Goal: Transaction & Acquisition: Purchase product/service

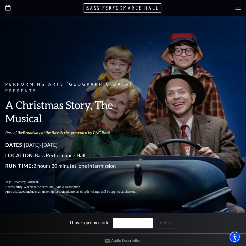
click at [232, 6] on div at bounding box center [123, 8] width 246 height 16
click at [238, 6] on use at bounding box center [237, 8] width 5 height 4
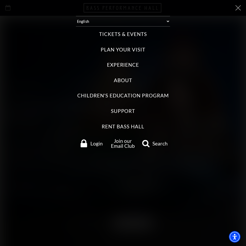
click at [118, 35] on label "Tickets & Events" at bounding box center [123, 34] width 48 height 7
click at [0, 0] on Events "Tickets & Events" at bounding box center [0, 0] width 0 height 0
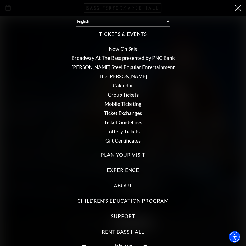
click at [122, 67] on link "[PERSON_NAME] Steel Popular Entertainment" at bounding box center [122, 67] width 103 height 6
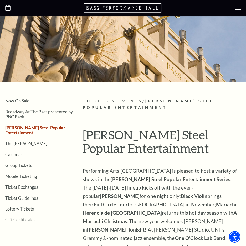
scroll to position [53, 0]
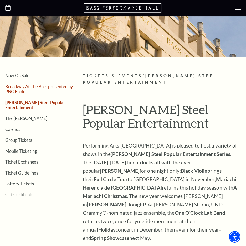
click at [19, 87] on link "Broadway At The Bass presented by PNC Bank" at bounding box center [38, 89] width 67 height 10
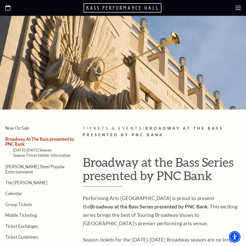
click at [237, 9] on use at bounding box center [237, 8] width 5 height 4
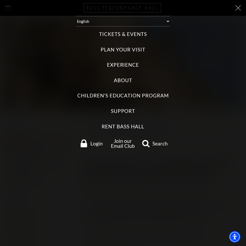
click at [122, 64] on label "Experience" at bounding box center [123, 64] width 32 height 7
click at [0, 0] on input "Experience" at bounding box center [0, 0] width 0 height 0
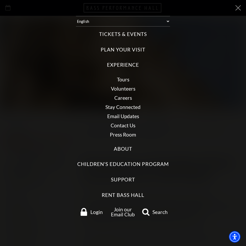
click at [121, 35] on label "Tickets & Events" at bounding box center [123, 34] width 48 height 7
click at [0, 0] on Events "Tickets & Events" at bounding box center [0, 0] width 0 height 0
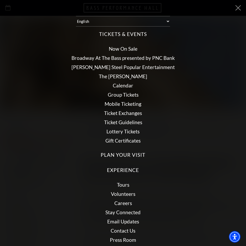
click at [122, 48] on link "Now On Sale" at bounding box center [123, 49] width 29 height 6
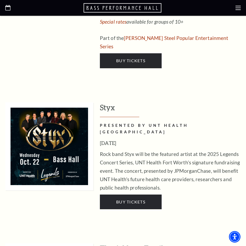
scroll to position [630, 0]
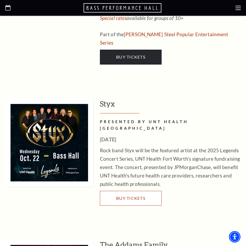
click at [128, 196] on span "Buy Tickets" at bounding box center [130, 198] width 29 height 5
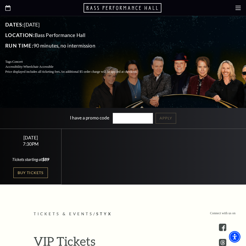
scroll to position [105, 0]
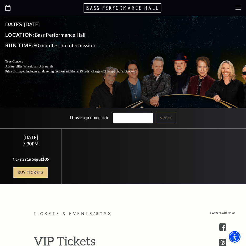
click at [33, 171] on link "Buy Tickets" at bounding box center [30, 172] width 34 height 11
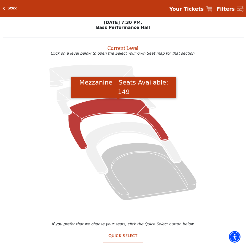
click at [116, 108] on icon "Mezzanine - Seats Available: 149" at bounding box center [118, 123] width 100 height 51
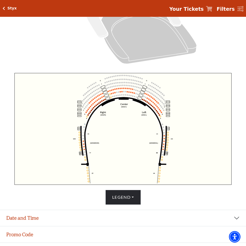
scroll to position [151, 0]
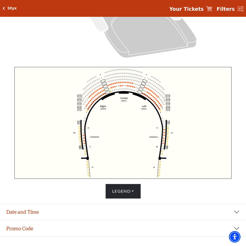
click at [3, 8] on icon "Click here to go back to filters" at bounding box center [4, 9] width 2 height 4
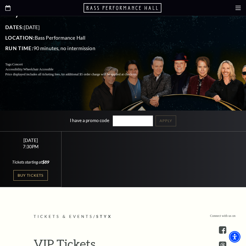
scroll to position [131, 0]
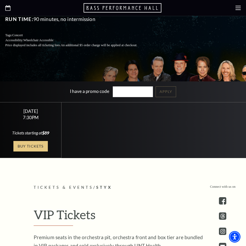
click at [36, 147] on link "Buy Tickets" at bounding box center [30, 146] width 34 height 11
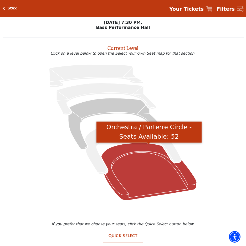
click at [138, 163] on icon "Orchestra / Parterre Circle - Seats Available: 52" at bounding box center [148, 171] width 95 height 57
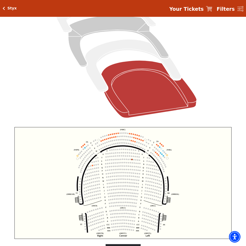
scroll to position [99, 0]
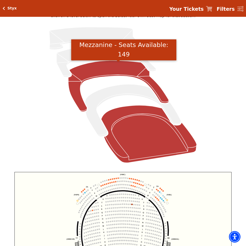
click at [105, 73] on icon "Mezzanine - Seats Available: 149" at bounding box center [118, 86] width 100 height 51
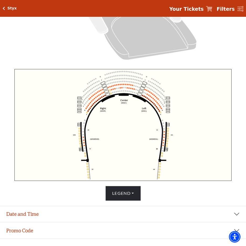
scroll to position [151, 0]
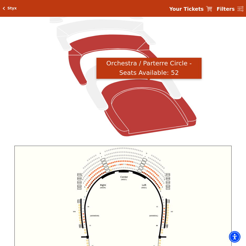
click at [142, 112] on icon "Orchestra / Parterre Circle - Seats Available: 52" at bounding box center [148, 107] width 95 height 57
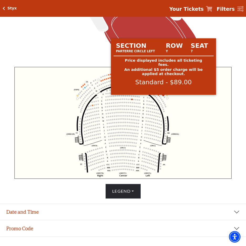
click at [163, 96] on circle at bounding box center [163, 95] width 1 height 1
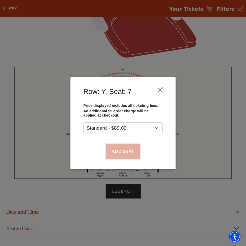
click at [130, 151] on button "Add Seat" at bounding box center [123, 151] width 34 height 15
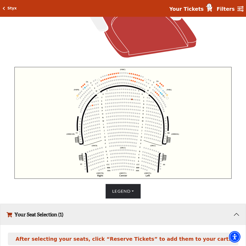
scroll to position [198, 0]
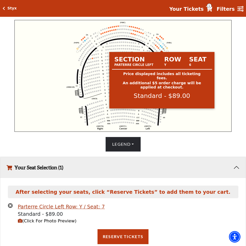
click at [161, 48] on circle at bounding box center [161, 46] width 1 height 1
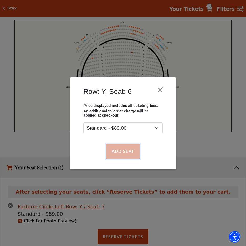
click at [129, 152] on button "Add Seat" at bounding box center [123, 151] width 34 height 15
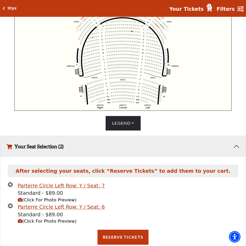
scroll to position [220, 0]
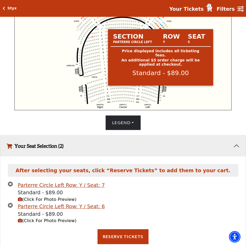
click at [160, 25] on circle at bounding box center [160, 24] width 1 height 1
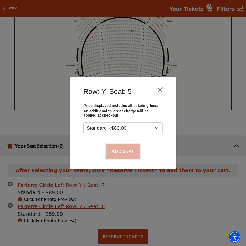
click at [124, 152] on button "Add Seat" at bounding box center [123, 151] width 34 height 15
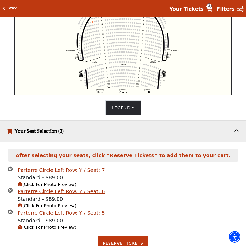
scroll to position [254, 0]
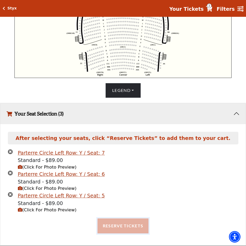
click at [121, 226] on button "Reserve Tickets" at bounding box center [122, 225] width 51 height 15
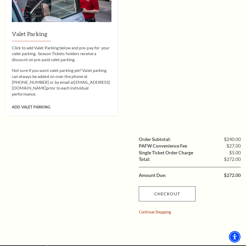
scroll to position [394, 0]
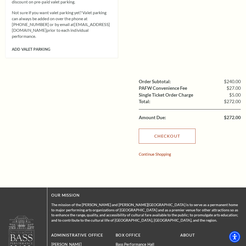
click at [168, 129] on link "Checkout" at bounding box center [167, 136] width 57 height 15
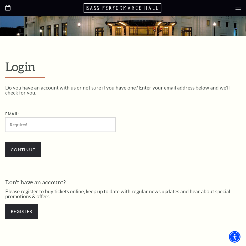
scroll to position [80, 0]
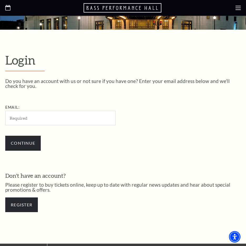
click at [19, 119] on input "Email:" at bounding box center [60, 118] width 110 height 14
type input "naegers@verizon.net"
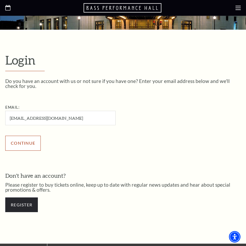
click at [28, 144] on input "Continue" at bounding box center [22, 143] width 35 height 15
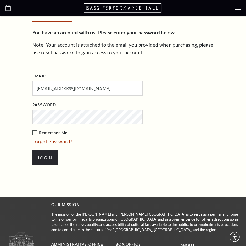
scroll to position [163, 0]
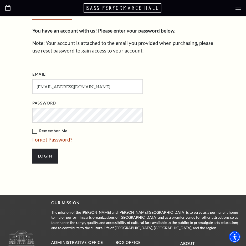
click at [35, 130] on label "Remember Me" at bounding box center [113, 131] width 163 height 7
click at [0, 0] on input "Remember Me" at bounding box center [0, 0] width 0 height 0
click at [50, 158] on input "Login" at bounding box center [44, 156] width 25 height 15
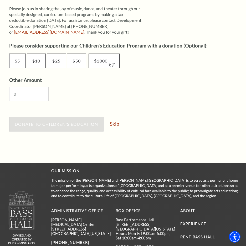
scroll to position [289, 0]
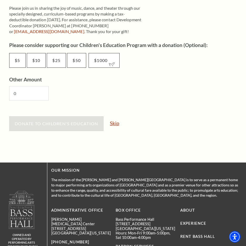
click at [115, 124] on link "Skip" at bounding box center [114, 123] width 9 height 5
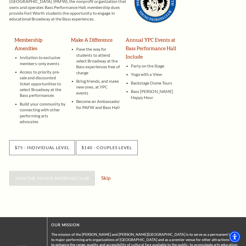
scroll to position [158, 0]
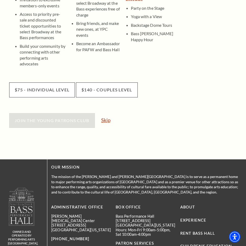
click at [108, 118] on link "Skip" at bounding box center [105, 120] width 9 height 5
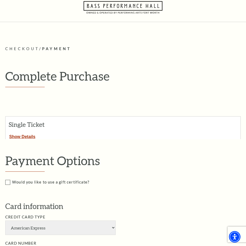
scroll to position [26, 0]
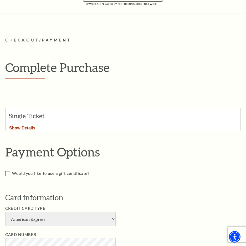
click at [28, 127] on button "Show Details" at bounding box center [23, 127] width 34 height 7
click at [25, 127] on button "Show Details" at bounding box center [23, 127] width 34 height 7
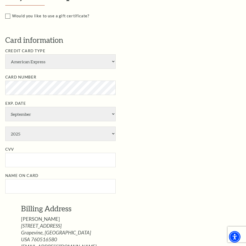
scroll to position [263, 0]
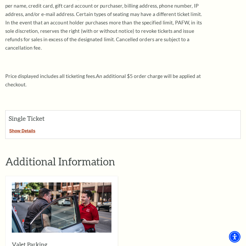
scroll to position [158, 0]
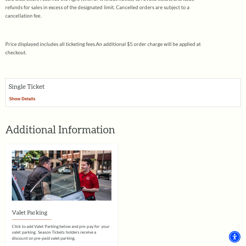
click at [27, 95] on button "Show Details" at bounding box center [23, 98] width 34 height 7
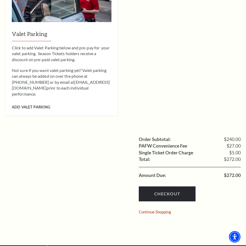
scroll to position [578, 0]
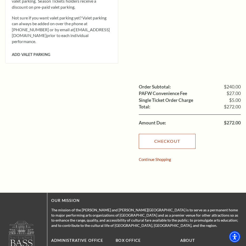
click at [163, 134] on link "Checkout" at bounding box center [167, 141] width 57 height 15
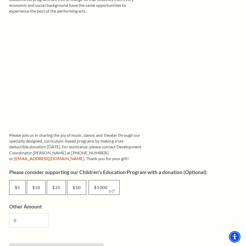
scroll to position [210, 0]
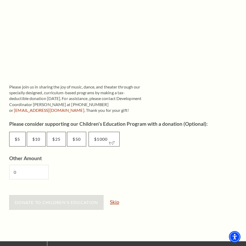
click at [116, 202] on link "Skip" at bounding box center [114, 202] width 9 height 5
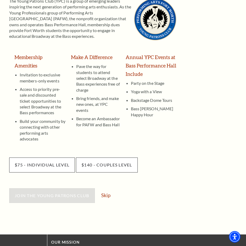
scroll to position [158, 0]
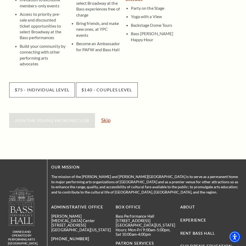
click at [106, 118] on link "Skip" at bounding box center [105, 120] width 9 height 5
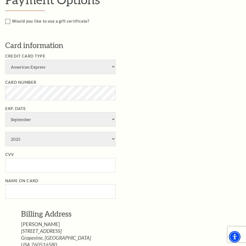
scroll to position [184, 0]
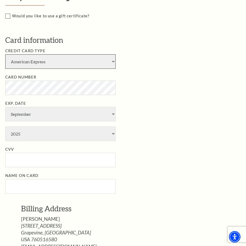
click at [112, 60] on select "American Express Visa Master Card Discover" at bounding box center [60, 61] width 110 height 14
select select "24"
click at [5, 54] on select "American Express Visa Master Card Discover" at bounding box center [60, 61] width 110 height 14
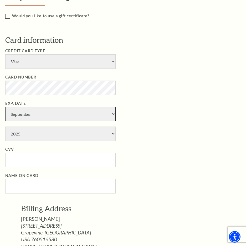
click at [113, 114] on select "January February March April May June July August September October November De…" at bounding box center [60, 114] width 110 height 14
select select "7"
click at [5, 107] on select "January February March April May June July August September October November De…" at bounding box center [60, 114] width 110 height 14
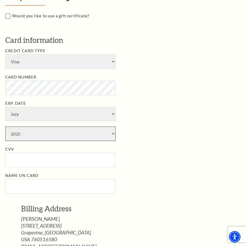
click at [114, 135] on select "2025 2026 2027 2028 2029 2030 2031 2032 2033 2034" at bounding box center [60, 134] width 110 height 14
select select "2027"
click at [5, 127] on select "2025 2026 2027 2028 2029 2030 2031 2032 2033 2034" at bounding box center [60, 134] width 110 height 14
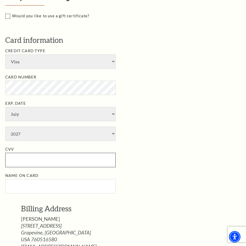
click at [20, 162] on input "CVV" at bounding box center [60, 160] width 110 height 14
type input "309"
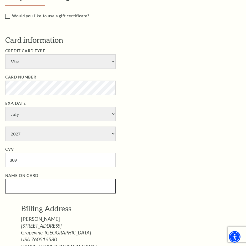
click at [15, 186] on input "Name on Card" at bounding box center [60, 186] width 110 height 14
type input "Michele Naeger"
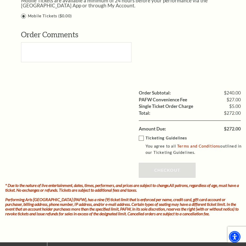
scroll to position [473, 0]
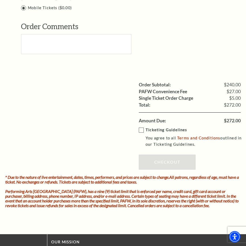
click at [142, 131] on label "Ticketing Guidelines You agree to all Terms and Conditions outlined in our Tick…" at bounding box center [193, 137] width 109 height 21
click at [0, 0] on input "Ticketing Guidelines You agree to all Terms and Conditions outlined in our Tick…" at bounding box center [0, 0] width 0 height 0
click at [164, 164] on link "Checkout" at bounding box center [167, 162] width 57 height 15
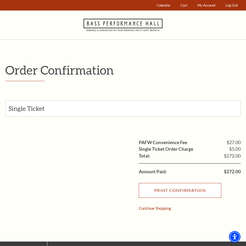
click at [182, 192] on input "Print Confirmation" at bounding box center [180, 190] width 82 height 15
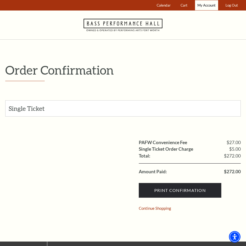
click at [205, 7] on span "My Account" at bounding box center [206, 5] width 18 height 4
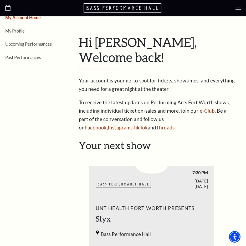
scroll to position [105, 0]
